Goal: Task Accomplishment & Management: Manage account settings

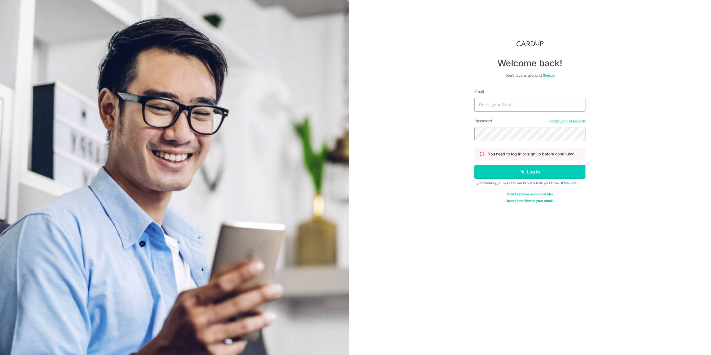
type input "[EMAIL_ADDRESS][DOMAIN_NAME]"
click at [474, 165] on button "Log in" at bounding box center [529, 172] width 111 height 14
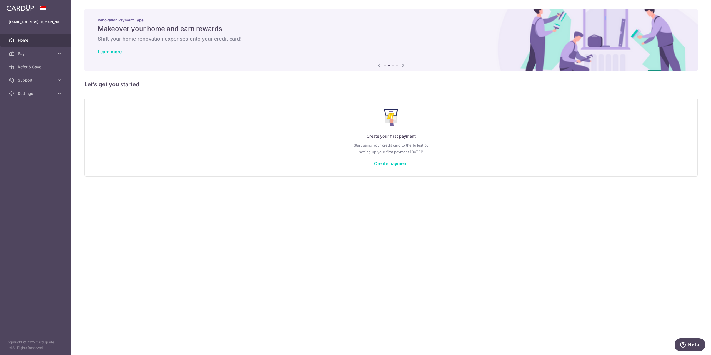
click at [403, 63] on icon at bounding box center [403, 65] width 7 height 7
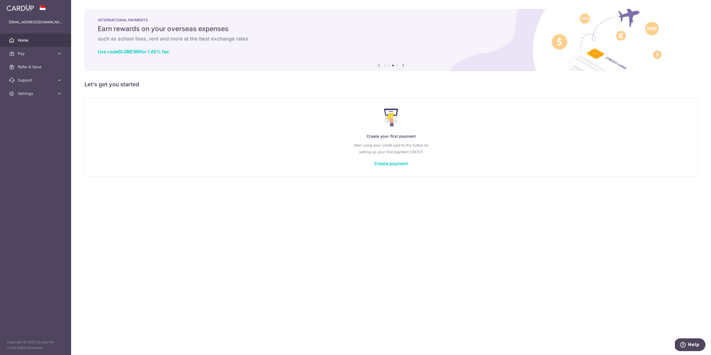
click at [403, 63] on icon at bounding box center [403, 65] width 7 height 7
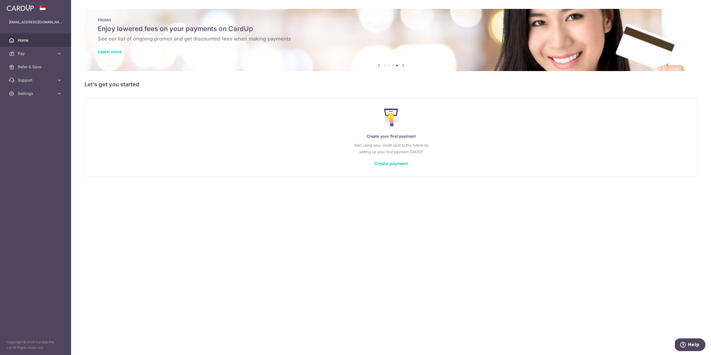
click at [379, 63] on icon at bounding box center [378, 65] width 7 height 7
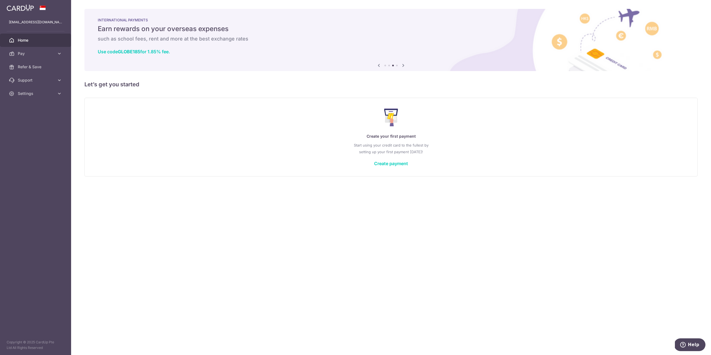
click at [407, 66] on img at bounding box center [390, 40] width 613 height 62
click at [403, 65] on icon at bounding box center [403, 65] width 7 height 7
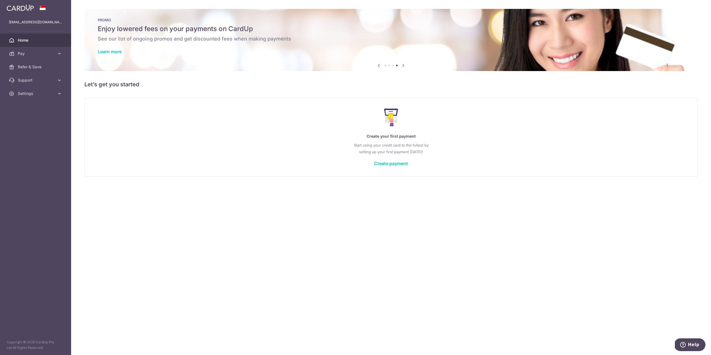
click at [403, 65] on icon at bounding box center [403, 65] width 7 height 7
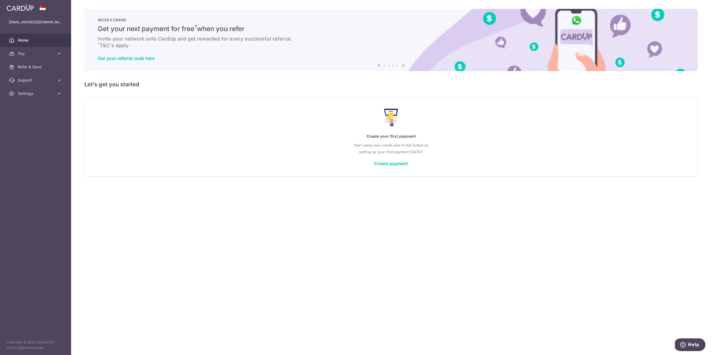
click at [403, 65] on icon at bounding box center [403, 65] width 7 height 7
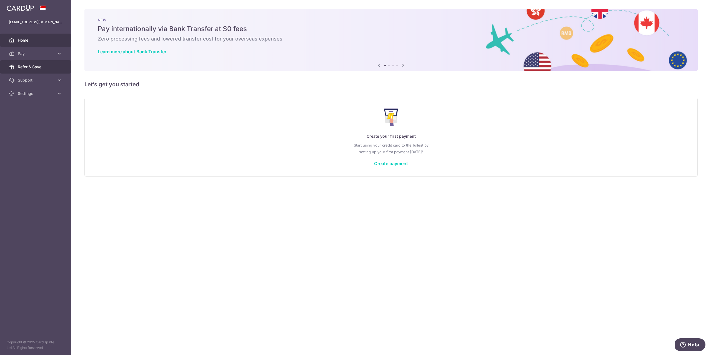
click at [31, 71] on link "Refer & Save" at bounding box center [35, 66] width 71 height 13
